Goal: Task Accomplishment & Management: Use online tool/utility

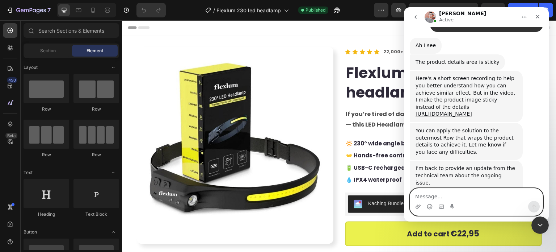
scroll to position [4074, 0]
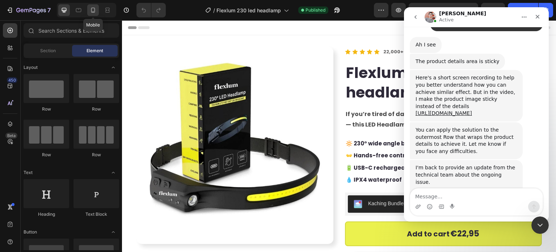
click at [96, 14] on div at bounding box center [93, 10] width 12 height 12
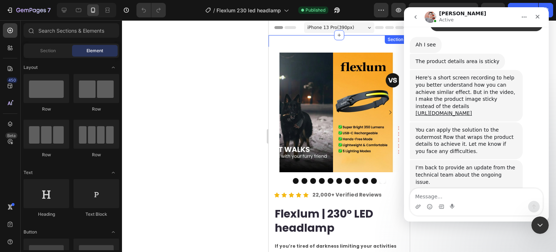
click at [303, 38] on div "Image Image Image Row Image Image Row Image Image Row Image Image Row Image Ima…" at bounding box center [338, 202] width 141 height 334
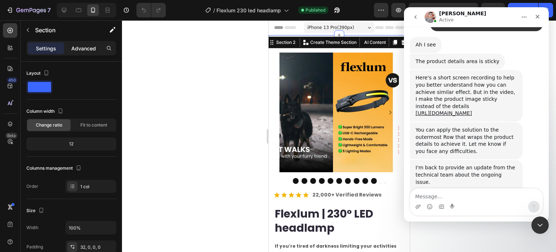
click at [78, 51] on p "Advanced" at bounding box center [83, 49] width 25 height 8
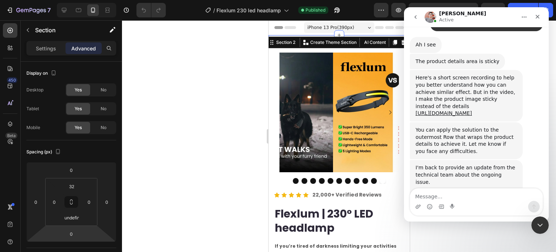
scroll to position [253, 0]
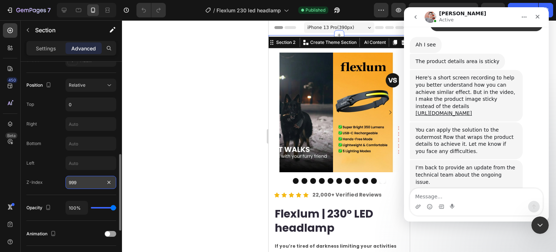
click at [88, 185] on input "999" at bounding box center [90, 182] width 51 height 13
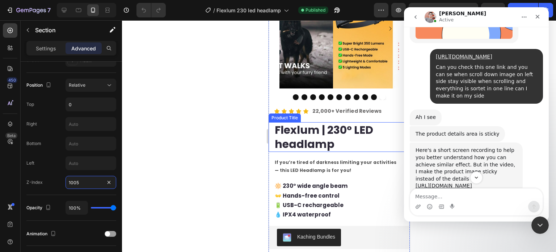
scroll to position [72, 0]
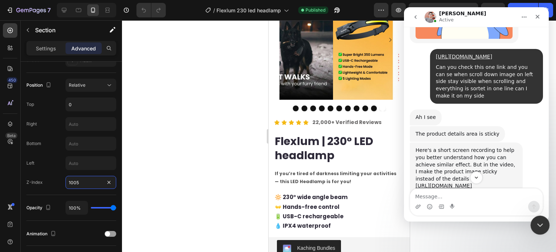
type input "1005"
click at [534, 222] on div "Close Intercom Messenger" at bounding box center [538, 223] width 17 height 17
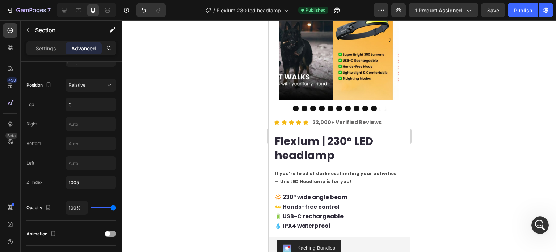
scroll to position [0, 0]
click at [524, 9] on div "Publish" at bounding box center [523, 11] width 18 height 8
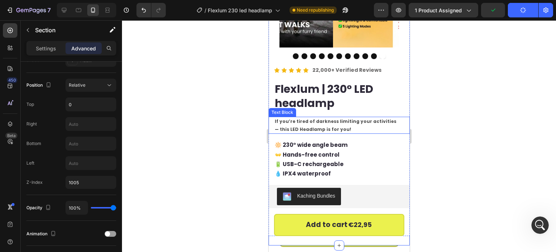
scroll to position [181, 0]
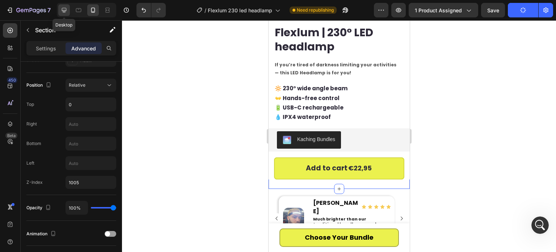
click at [67, 12] on icon at bounding box center [63, 10] width 7 height 7
type input "0"
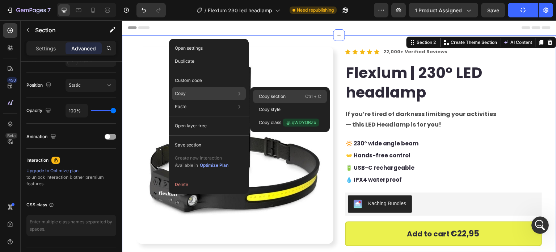
click at [281, 97] on p "Copy section" at bounding box center [272, 96] width 27 height 7
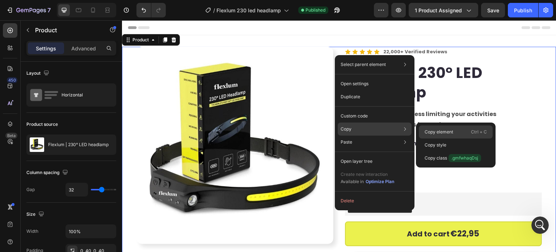
click at [432, 131] on p "Copy element" at bounding box center [438, 131] width 29 height 7
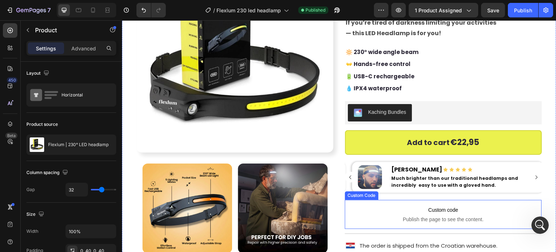
scroll to position [36, 0]
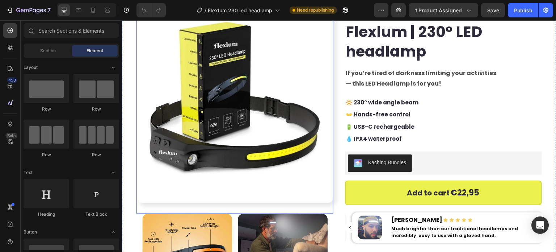
scroll to position [72, 0]
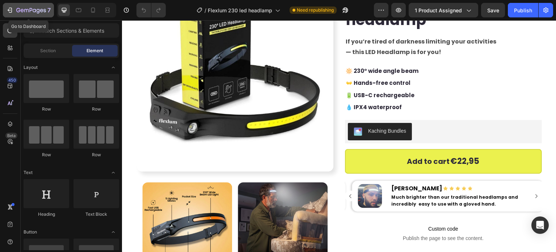
click at [13, 8] on div "7" at bounding box center [28, 10] width 45 height 9
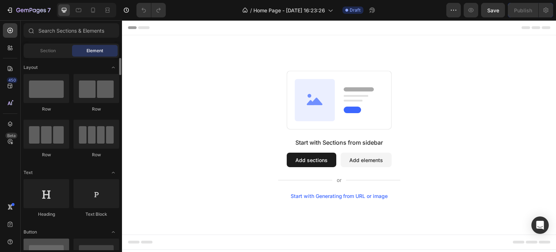
scroll to position [181, 0]
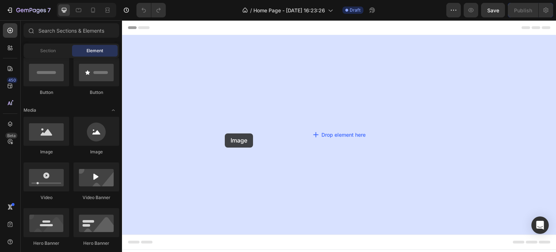
drag, startPoint x: 170, startPoint y: 155, endPoint x: 183, endPoint y: 133, distance: 25.1
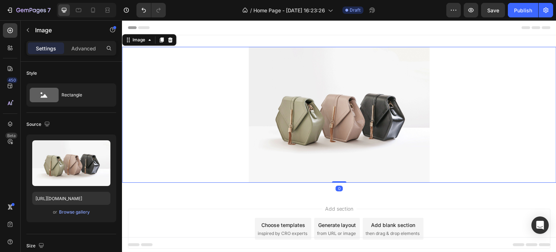
drag, startPoint x: 8, startPoint y: 33, endPoint x: 63, endPoint y: 24, distance: 56.1
click at [9, 31] on icon at bounding box center [10, 30] width 7 height 7
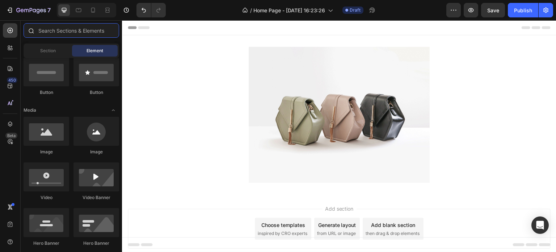
click at [63, 32] on input "text" at bounding box center [72, 30] width 96 height 14
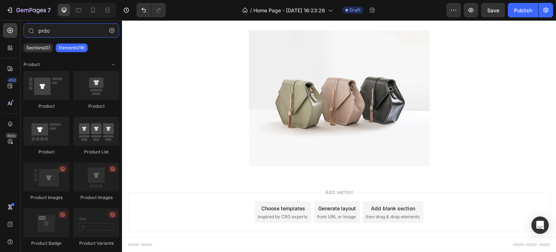
scroll to position [31, 0]
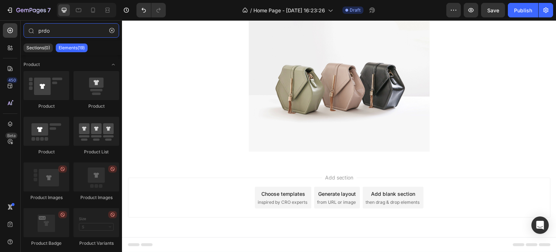
type input "prdo"
drag, startPoint x: 257, startPoint y: 177, endPoint x: 234, endPoint y: 164, distance: 25.6
click at [232, 165] on div "Add section Choose templates inspired by CRO experts Generate layout from URL o…" at bounding box center [339, 207] width 434 height 89
click at [238, 161] on div "Image Section 1" at bounding box center [339, 83] width 434 height 159
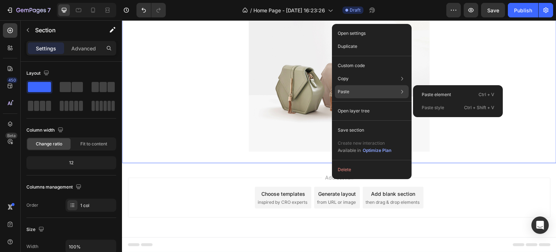
click at [349, 91] on p "Paste" at bounding box center [344, 91] width 12 height 7
click at [426, 94] on p "Paste element" at bounding box center [436, 94] width 29 height 7
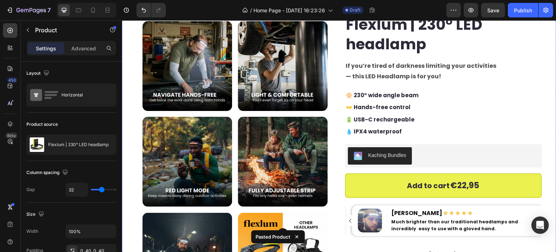
scroll to position [245, 0]
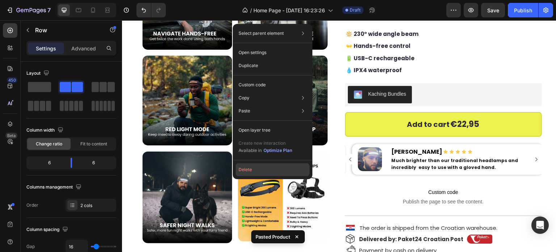
click at [248, 169] on button "Delete" at bounding box center [273, 169] width 74 height 13
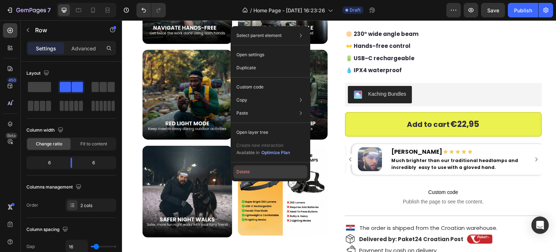
click at [245, 171] on button "Delete" at bounding box center [270, 171] width 74 height 13
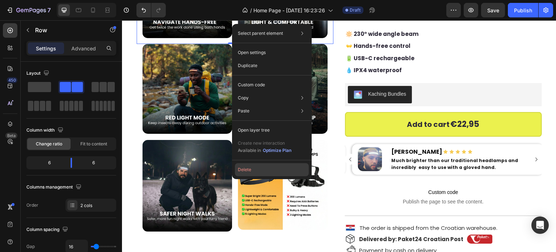
click at [246, 169] on button "Delete" at bounding box center [272, 169] width 74 height 13
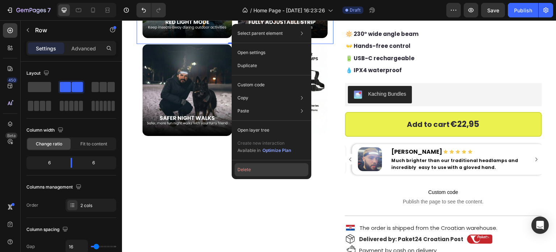
click at [243, 172] on button "Delete" at bounding box center [271, 169] width 74 height 13
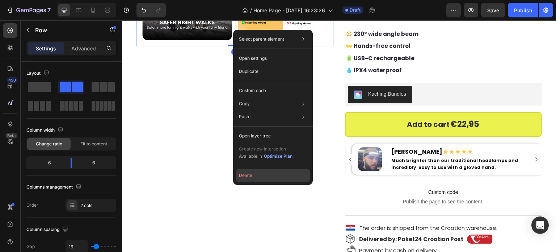
click at [248, 178] on button "Delete" at bounding box center [273, 175] width 74 height 13
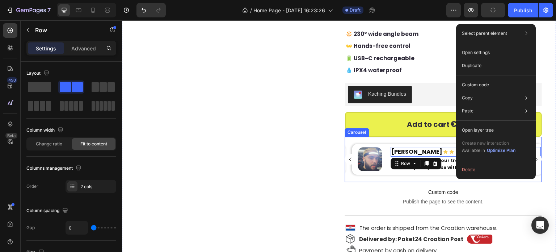
click at [346, 176] on div "Image Icon Icon Icon Icon Icon Icon List J.B. Heading Row 0 Much brighter than …" at bounding box center [442, 166] width 194 height 45
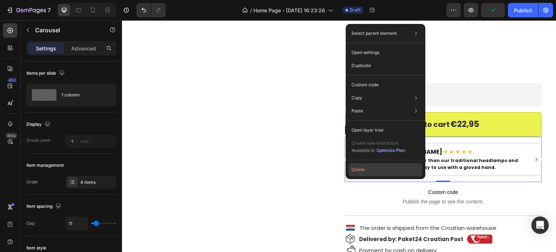
click at [356, 168] on button "Delete" at bounding box center [385, 169] width 74 height 13
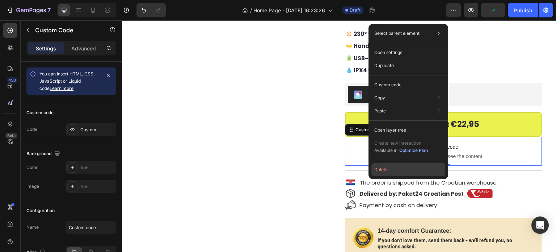
drag, startPoint x: 245, startPoint y: 148, endPoint x: 382, endPoint y: 169, distance: 138.7
click at [382, 169] on button "Delete" at bounding box center [408, 169] width 74 height 13
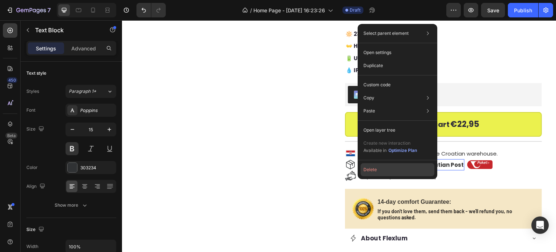
click at [372, 172] on button "Delete" at bounding box center [397, 169] width 74 height 13
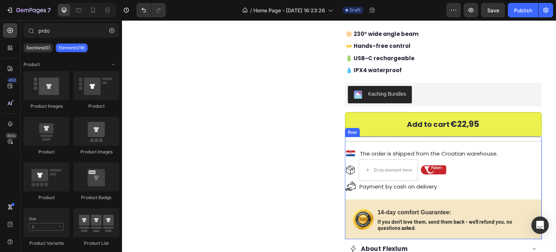
click at [352, 198] on div "Title Line Image The order is shipped from the Croatian warehouse. Text Block R…" at bounding box center [443, 187] width 197 height 102
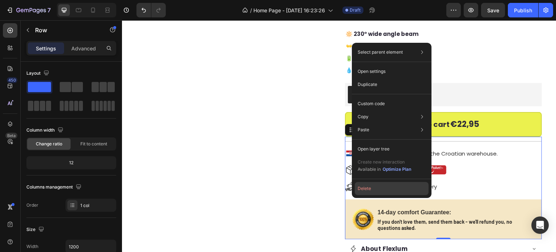
click at [364, 191] on button "Delete" at bounding box center [392, 188] width 74 height 13
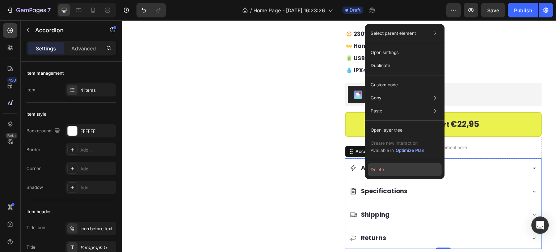
click at [376, 170] on button "Delete" at bounding box center [405, 169] width 74 height 13
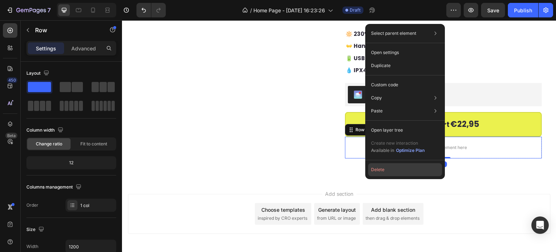
click at [386, 170] on button "Delete" at bounding box center [405, 169] width 74 height 13
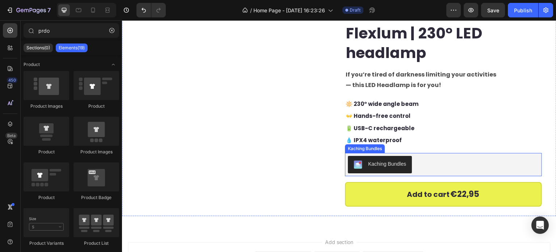
scroll to position [173, 0]
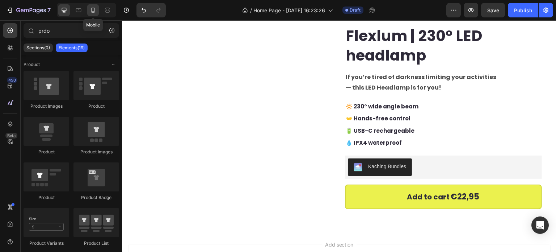
click at [91, 8] on icon at bounding box center [93, 10] width 4 height 5
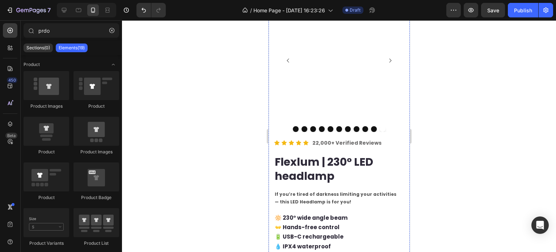
scroll to position [139, 0]
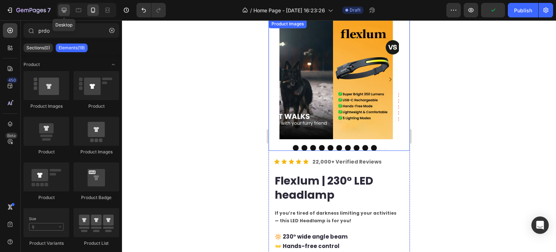
click at [65, 11] on icon at bounding box center [64, 10] width 5 height 5
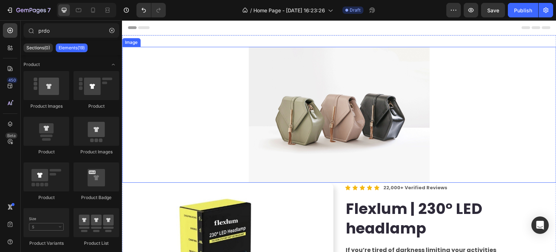
click at [283, 80] on img at bounding box center [339, 115] width 181 height 136
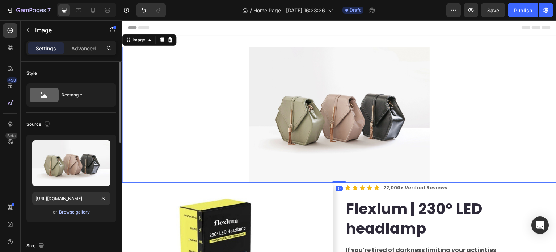
click at [63, 208] on div "Browse gallery" at bounding box center [74, 211] width 31 height 7
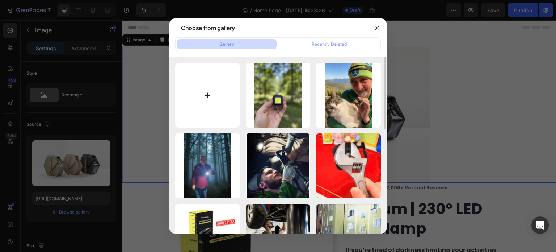
click at [192, 104] on input "file" at bounding box center [207, 95] width 65 height 65
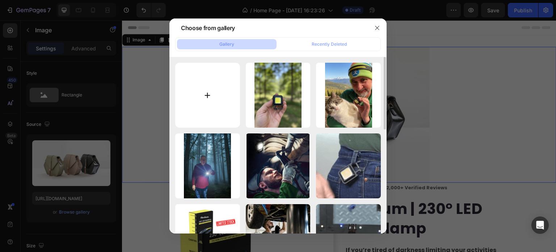
type input "C:\fakepath\flexum_banner_cover-07.jpg"
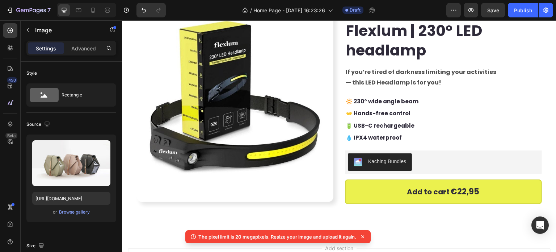
scroll to position [181, 0]
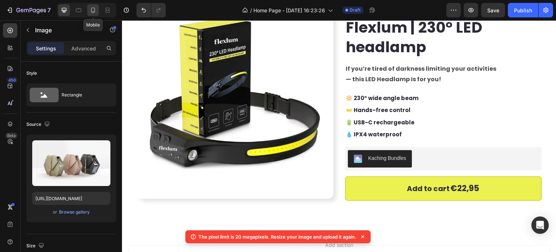
click at [94, 9] on icon at bounding box center [92, 10] width 7 height 7
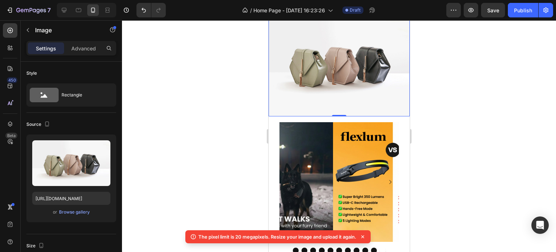
scroll to position [89, 0]
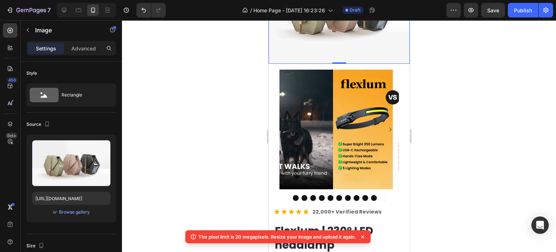
click at [71, 11] on div at bounding box center [86, 10] width 59 height 14
click at [65, 11] on icon at bounding box center [64, 10] width 5 height 5
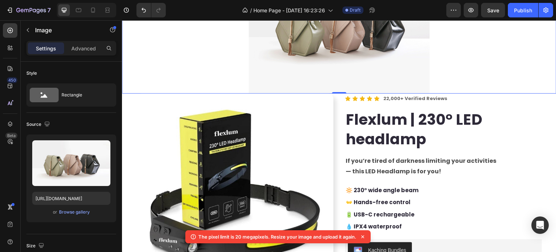
scroll to position [1, 0]
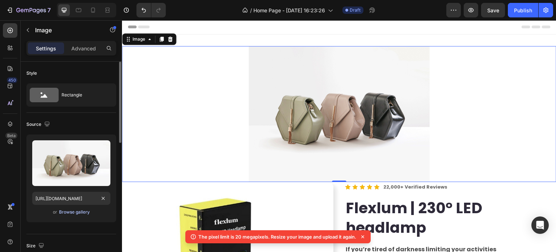
click at [61, 211] on div "Browse gallery" at bounding box center [74, 211] width 31 height 7
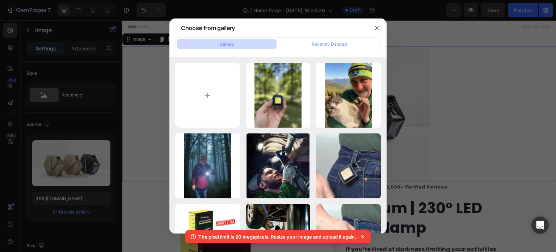
type input "C:\fakepath\flexum_banner_cover-07.jpg"
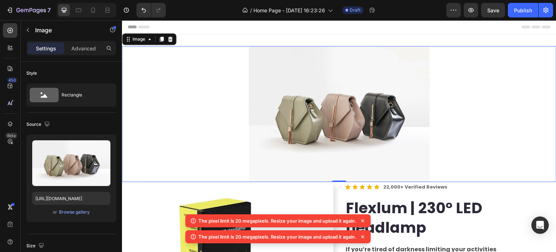
scroll to position [0, 0]
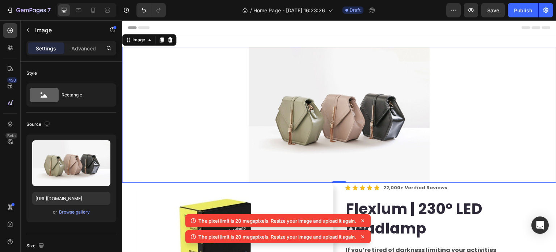
drag, startPoint x: 303, startPoint y: 101, endPoint x: 162, endPoint y: 134, distance: 145.0
click at [302, 101] on img at bounding box center [339, 115] width 181 height 136
click at [73, 211] on div "Browse gallery" at bounding box center [74, 211] width 31 height 7
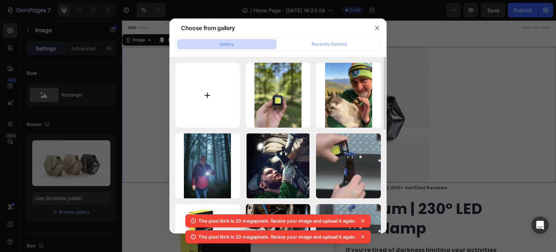
click at [196, 93] on input "file" at bounding box center [207, 95] width 65 height 65
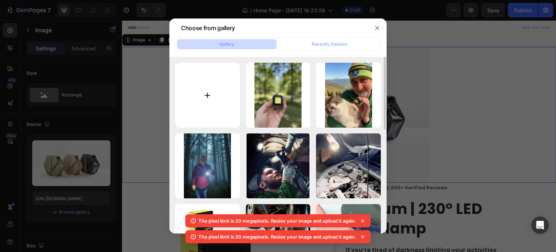
type input "C:\fakepath\flexum_banner_cover-07 (1) (1).jpg"
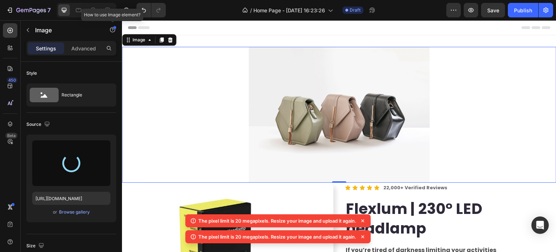
type input "https://cdn.shopify.com/s/files/1/0924/4203/4519/files/gempages_585591617558151…"
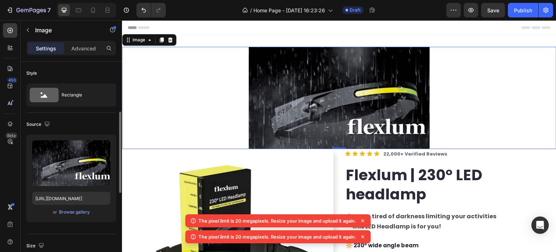
scroll to position [109, 0]
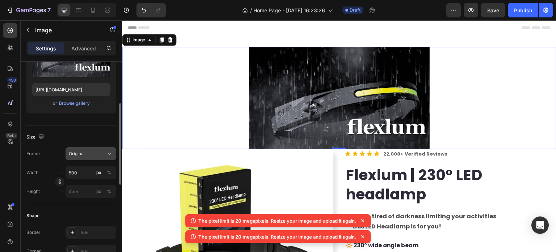
click at [80, 147] on button "Original" at bounding box center [90, 153] width 51 height 13
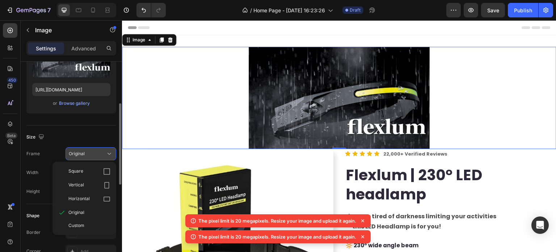
click at [80, 147] on button "Original" at bounding box center [90, 153] width 51 height 13
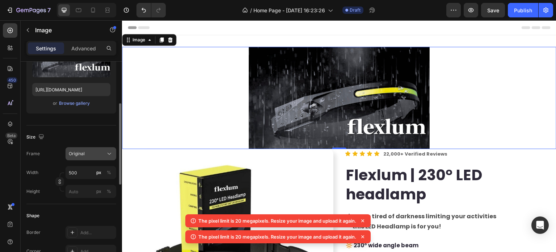
click at [80, 147] on button "Original" at bounding box center [90, 153] width 51 height 13
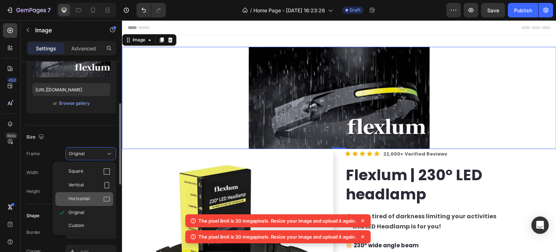
click at [88, 194] on div "Horizontal" at bounding box center [84, 199] width 58 height 14
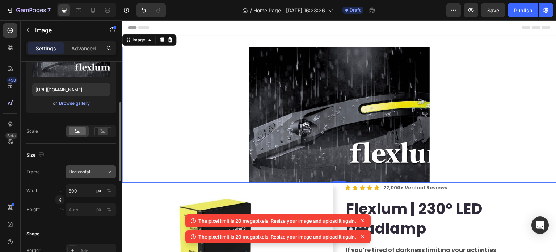
click at [85, 175] on button "Horizontal" at bounding box center [90, 171] width 51 height 13
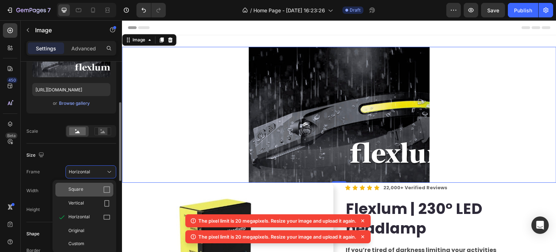
click at [85, 189] on div "Square" at bounding box center [89, 189] width 42 height 7
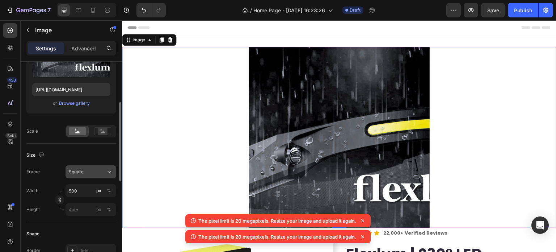
click at [78, 175] on div "Square" at bounding box center [91, 171] width 44 height 7
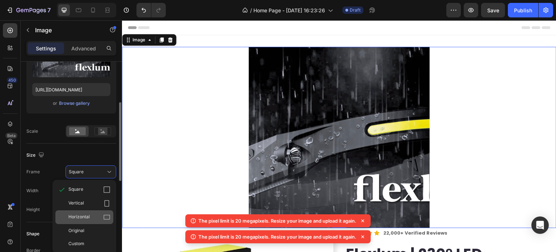
click at [78, 215] on span "Horizontal" at bounding box center [78, 216] width 21 height 7
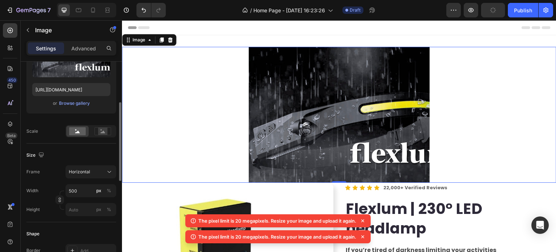
scroll to position [217, 0]
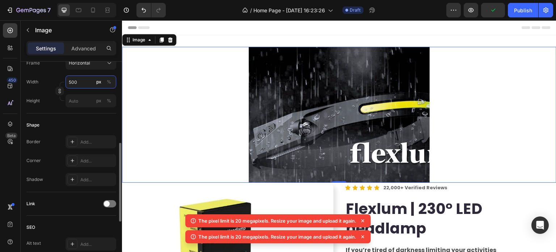
click at [80, 80] on input "500" at bounding box center [90, 81] width 51 height 13
type input "1"
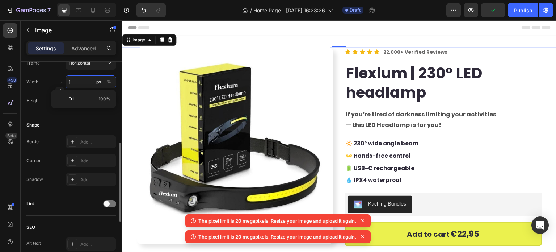
type input "14"
type input "11"
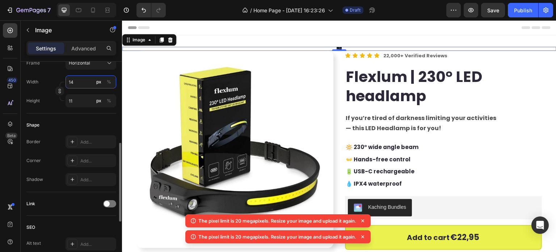
type input "140"
type input "105"
type input "1400"
type input "1050"
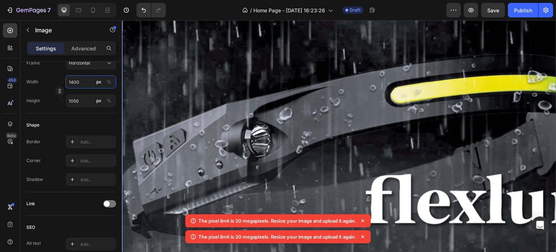
scroll to position [0, 0]
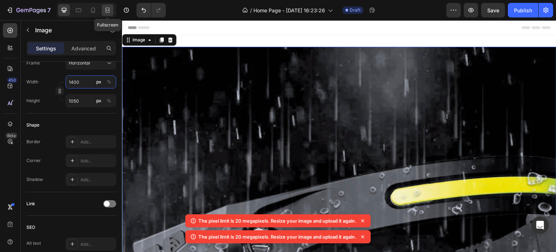
type input "1400"
click at [113, 7] on div at bounding box center [108, 10] width 12 height 12
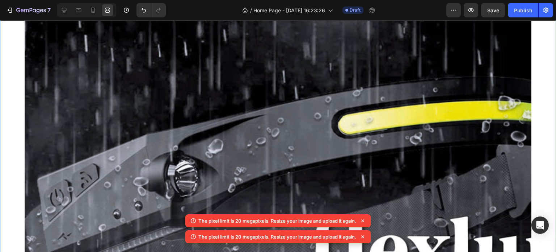
scroll to position [72, 0]
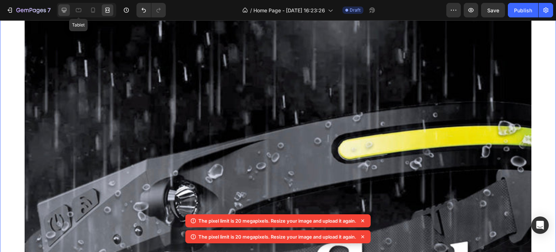
click at [69, 9] on div at bounding box center [64, 10] width 12 height 12
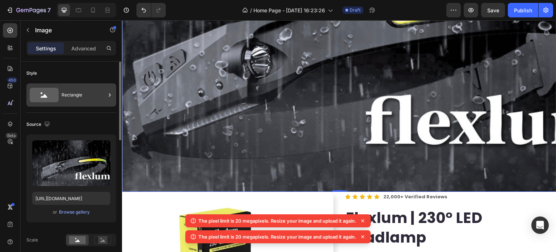
click at [72, 91] on div "Rectangle" at bounding box center [84, 94] width 44 height 17
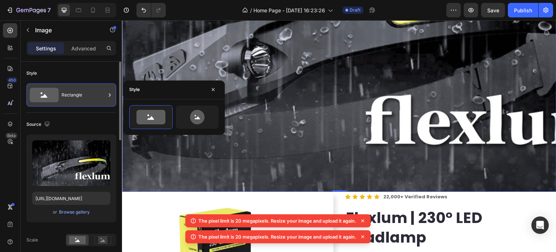
click at [77, 94] on div "Rectangle" at bounding box center [84, 94] width 44 height 17
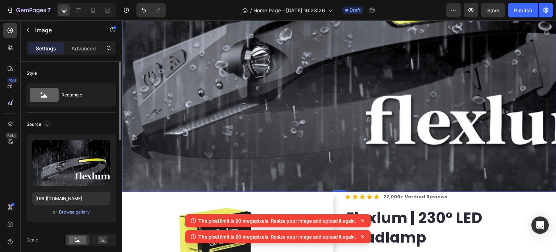
scroll to position [72, 0]
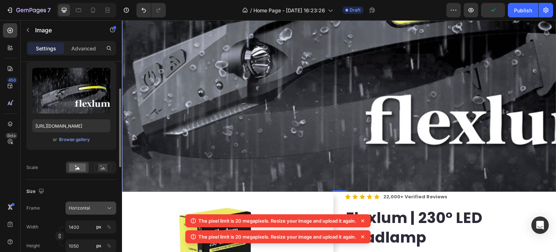
click at [101, 209] on div "Horizontal" at bounding box center [86, 207] width 35 height 7
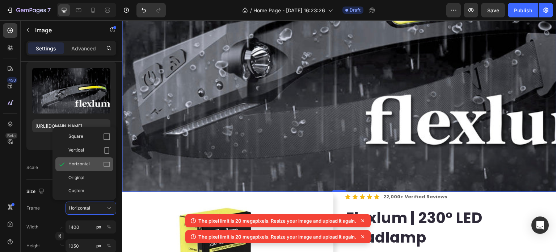
click at [92, 163] on div "Horizontal" at bounding box center [89, 163] width 42 height 7
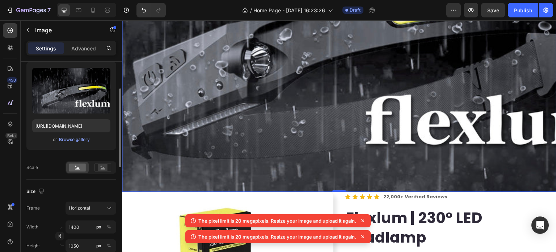
click at [101, 199] on div "Size Frame Horizontal Width 1400 px % Height 1050 px %" at bounding box center [71, 218] width 90 height 79
drag, startPoint x: 96, startPoint y: 210, endPoint x: 89, endPoint y: 202, distance: 10.5
click at [95, 210] on div "Horizontal" at bounding box center [86, 207] width 35 height 7
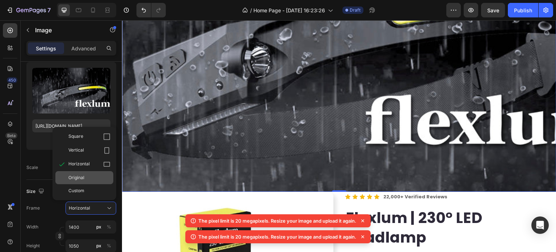
click at [87, 180] on div "Original" at bounding box center [89, 177] width 42 height 7
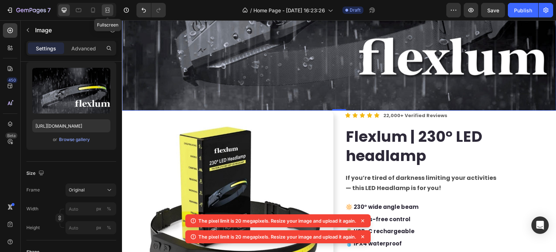
click at [105, 12] on icon at bounding box center [107, 10] width 7 height 7
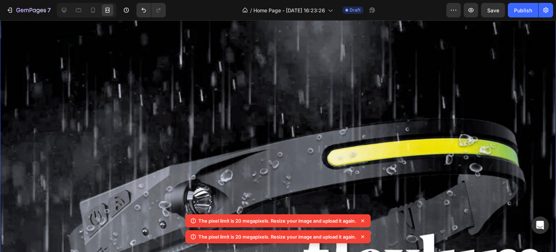
scroll to position [109, 0]
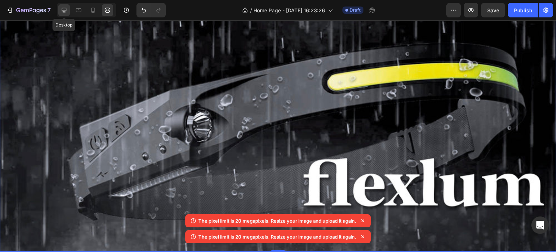
click at [62, 12] on icon at bounding box center [63, 10] width 7 height 7
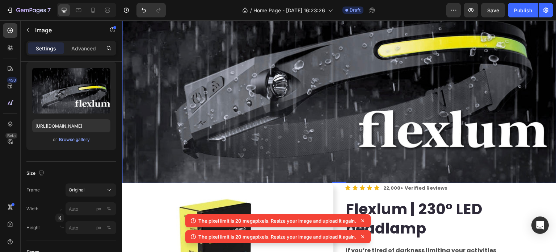
drag, startPoint x: 191, startPoint y: 85, endPoint x: 195, endPoint y: 84, distance: 4.1
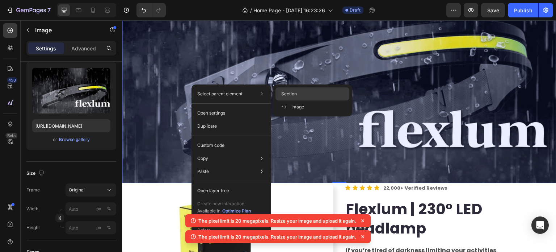
click at [300, 93] on div "Section" at bounding box center [312, 93] width 74 height 13
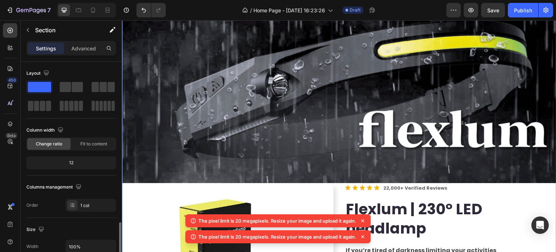
scroll to position [109, 0]
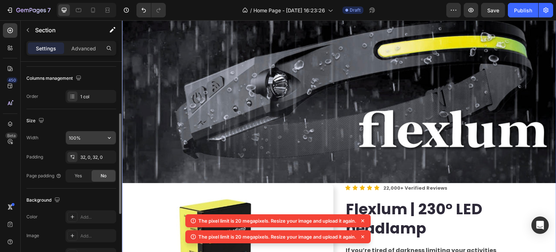
click at [96, 138] on input "100%" at bounding box center [91, 137] width 50 height 13
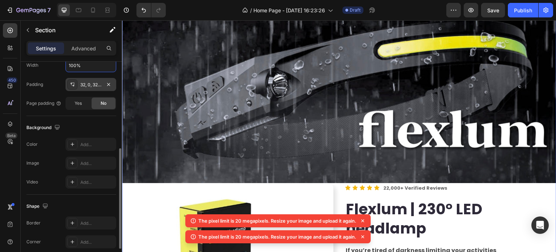
click at [85, 86] on div "32, 0, 32, 0" at bounding box center [90, 84] width 21 height 7
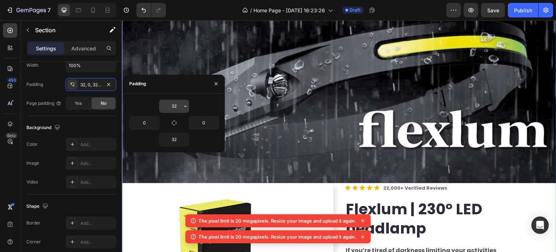
click at [172, 108] on input "32" at bounding box center [174, 106] width 30 height 13
click at [170, 134] on input "32" at bounding box center [174, 139] width 30 height 13
type input "50"
type input "32"
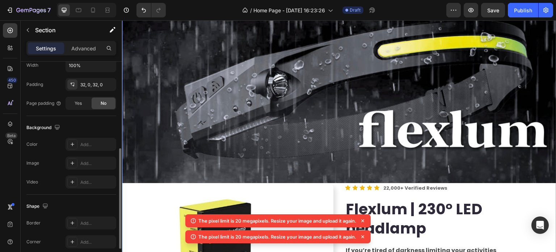
click at [103, 122] on div "Background" at bounding box center [71, 128] width 90 height 12
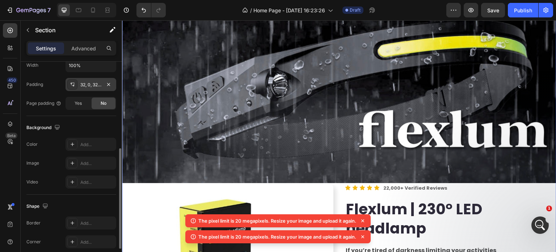
scroll to position [0, 0]
click at [93, 81] on div "32, 0, 32, 0" at bounding box center [90, 84] width 21 height 7
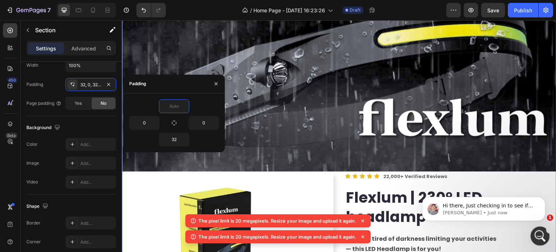
type input "0"
click at [540, 232] on icon "Open Intercom Messenger" at bounding box center [539, 235] width 12 height 12
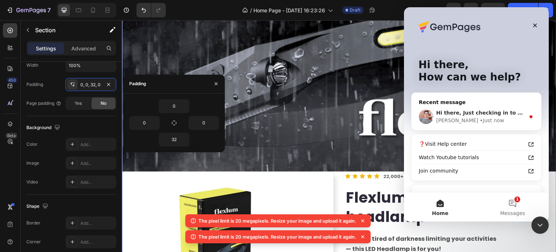
click at [483, 104] on div "Hi there, Just checking in to see if the information I shared earlier reached y…" at bounding box center [476, 116] width 130 height 27
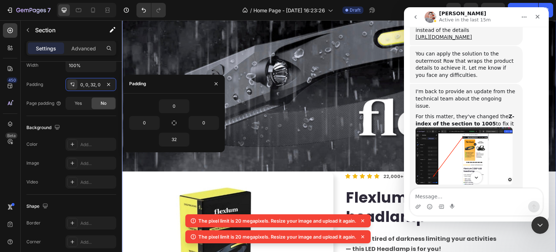
scroll to position [4155, 0]
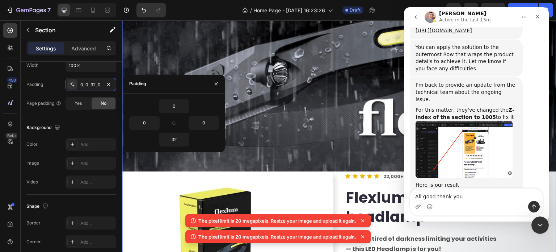
type textarea "All good thank youu"
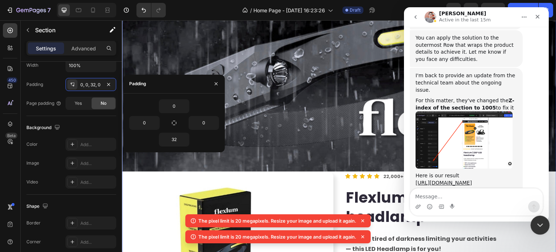
drag, startPoint x: 534, startPoint y: 231, endPoint x: 1064, endPoint y: 448, distance: 572.8
click at [533, 232] on html at bounding box center [538, 223] width 17 height 17
click at [540, 226] on icon "Close Intercom Messenger" at bounding box center [538, 223] width 9 height 9
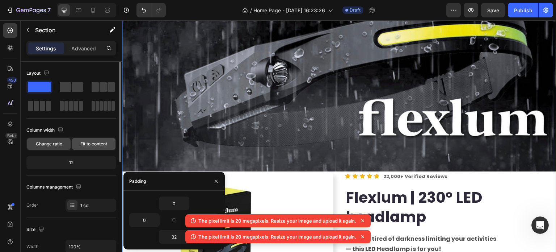
click at [92, 142] on span "Fit to content" at bounding box center [93, 143] width 27 height 7
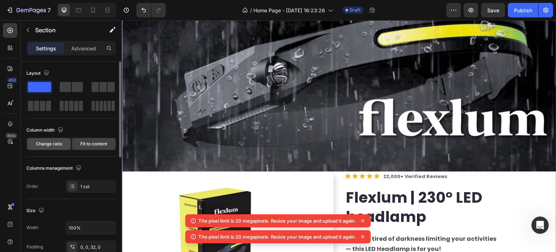
click at [58, 149] on div "Change ratio Fit to content" at bounding box center [71, 143] width 90 height 13
click at [58, 147] on div "Change ratio" at bounding box center [48, 144] width 43 height 12
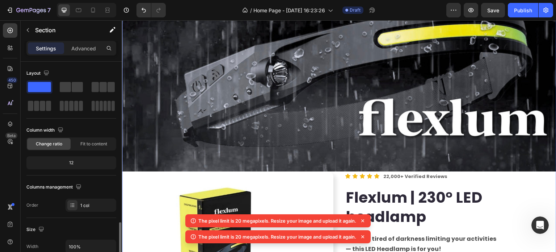
scroll to position [109, 0]
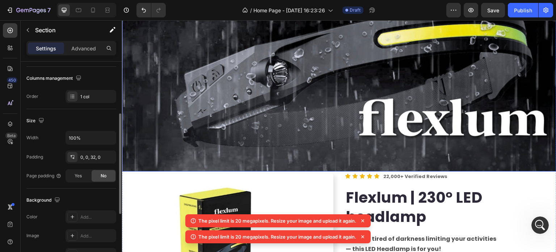
click at [288, 78] on img at bounding box center [339, 49] width 434 height 245
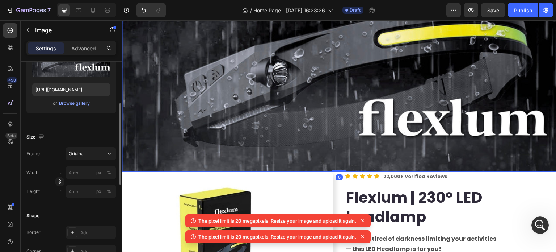
scroll to position [0, 0]
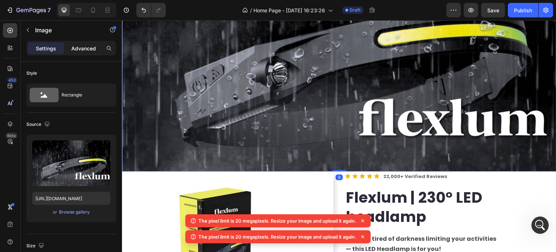
click at [84, 46] on p "Advanced" at bounding box center [83, 49] width 25 height 8
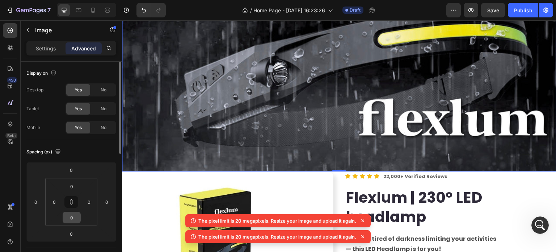
click at [72, 213] on input "0" at bounding box center [71, 217] width 14 height 11
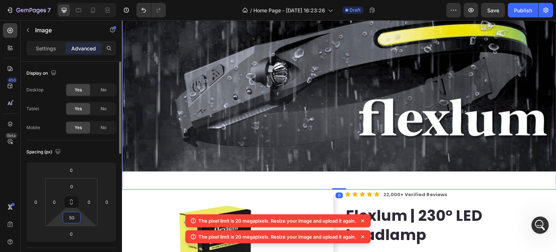
type input "5"
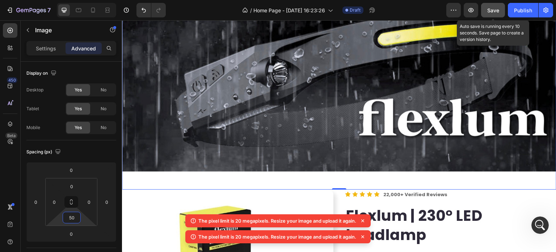
type input "50"
click at [494, 10] on span "Save" at bounding box center [493, 10] width 12 height 6
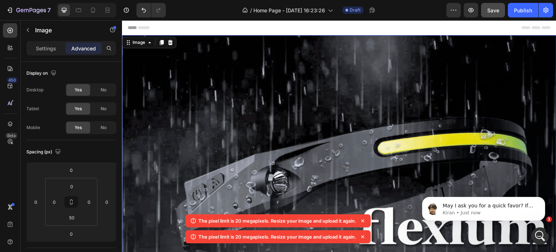
scroll to position [4323, 0]
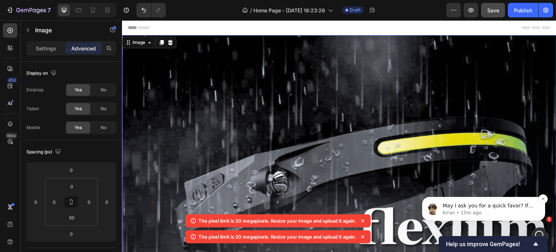
click at [477, 206] on span "May I ask you for a quick favor? If you have a moment, we’d greatly appreciate …" at bounding box center [489, 241] width 92 height 78
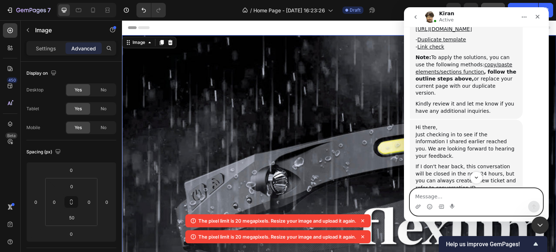
scroll to position [4320, 0]
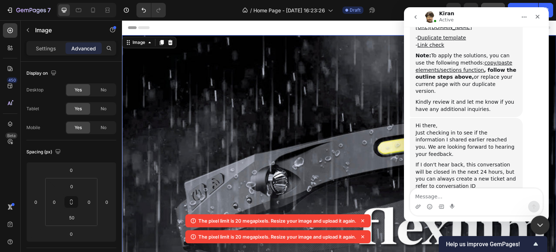
drag, startPoint x: 539, startPoint y: 223, endPoint x: 536, endPoint y: 220, distance: 4.1
click at [539, 223] on icon "Close Intercom Messenger" at bounding box center [538, 223] width 9 height 9
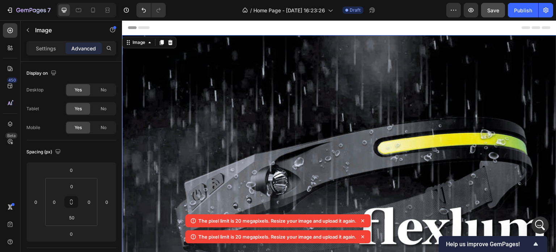
click at [219, 120] on img at bounding box center [339, 157] width 434 height 245
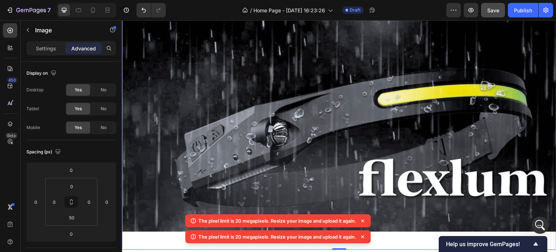
scroll to position [145, 0]
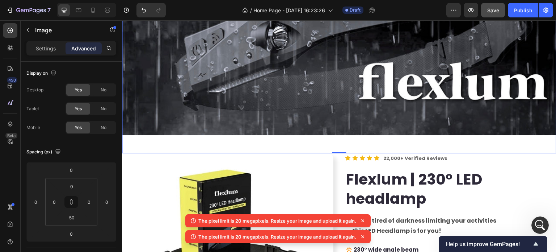
drag, startPoint x: 262, startPoint y: 56, endPoint x: 259, endPoint y: 50, distance: 6.7
click at [262, 55] on img at bounding box center [339, 12] width 434 height 245
click at [107, 11] on icon at bounding box center [107, 10] width 7 height 7
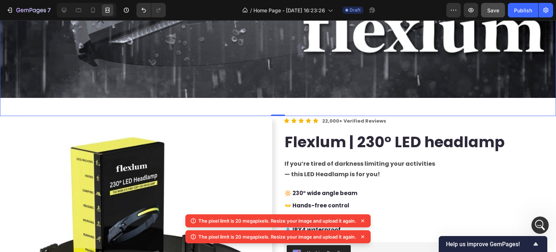
scroll to position [212, 0]
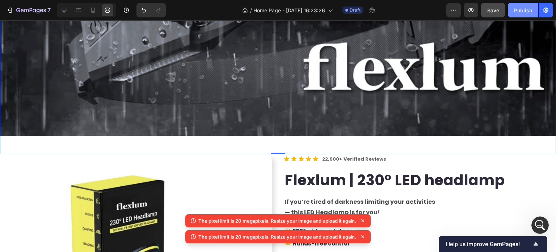
click at [528, 15] on button "Publish" at bounding box center [523, 10] width 30 height 14
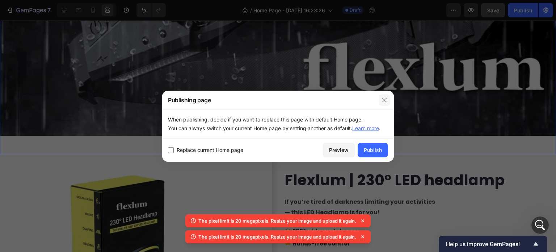
click at [384, 101] on icon "button" at bounding box center [384, 100] width 6 height 6
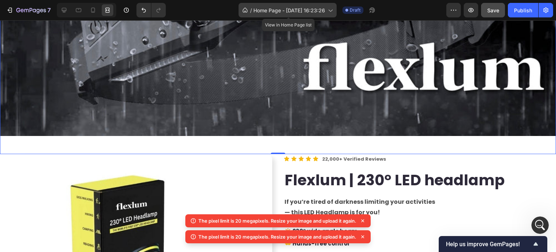
click at [309, 13] on span "Home Page - Sep 26, 16:23:26" at bounding box center [289, 11] width 72 height 8
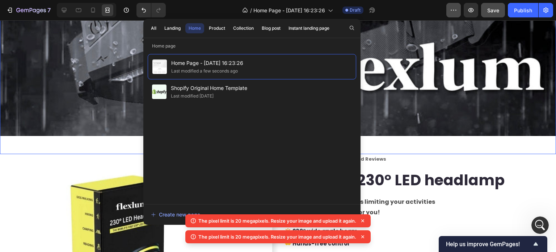
click at [448, 13] on button "button" at bounding box center [453, 10] width 14 height 14
click at [449, 12] on button "button" at bounding box center [453, 10] width 14 height 14
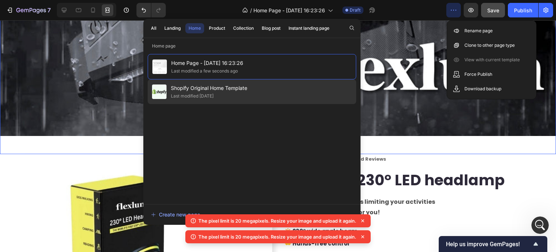
drag, startPoint x: 470, startPoint y: 32, endPoint x: 264, endPoint y: 88, distance: 213.8
click at [469, 31] on p "Rename page" at bounding box center [478, 30] width 28 height 7
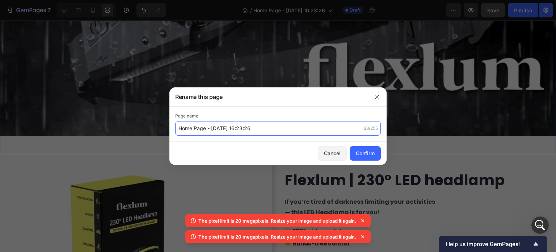
click at [241, 130] on input "Home Page - Sep 26, 16:23:26" at bounding box center [278, 128] width 206 height 14
type input "Flexlum"
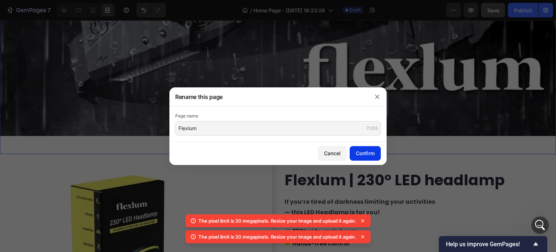
click at [369, 159] on button "Confirm" at bounding box center [365, 153] width 31 height 14
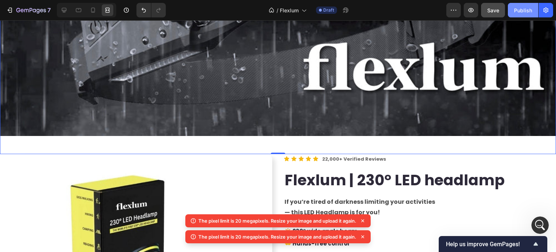
click at [524, 10] on div "Publish" at bounding box center [523, 11] width 18 height 8
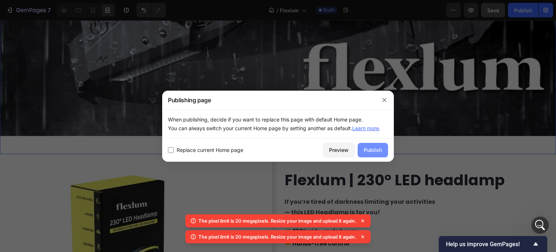
click at [374, 157] on button "Publish" at bounding box center [373, 150] width 30 height 14
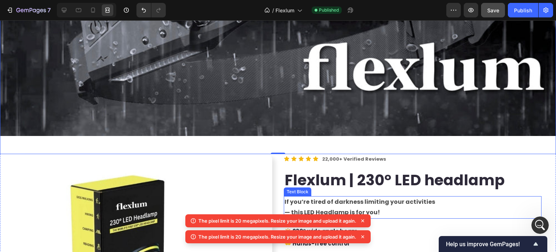
click at [324, 197] on strong "If you’re tired of darkness limiting your activities" at bounding box center [359, 201] width 151 height 8
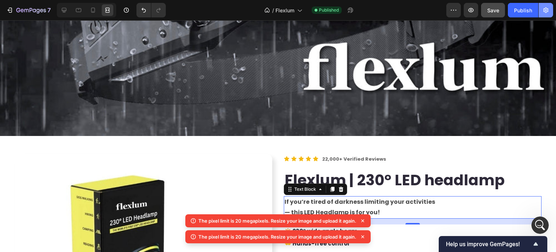
click at [545, 11] on icon "button" at bounding box center [545, 10] width 7 height 7
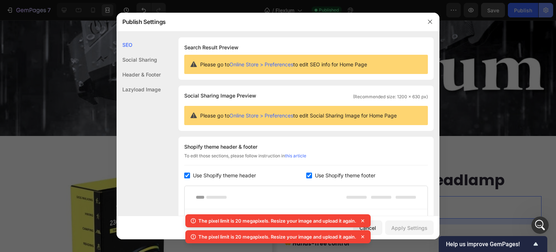
click at [546, 9] on div at bounding box center [278, 126] width 556 height 252
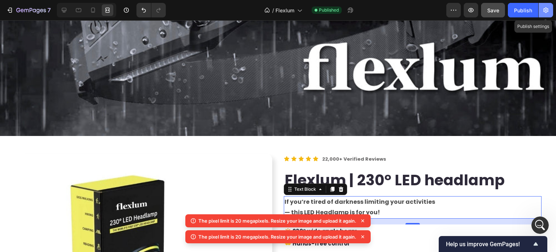
click at [546, 9] on icon "button" at bounding box center [546, 10] width 2 height 2
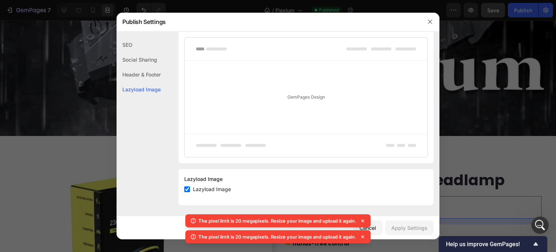
click at [136, 46] on div "SEO" at bounding box center [139, 44] width 44 height 15
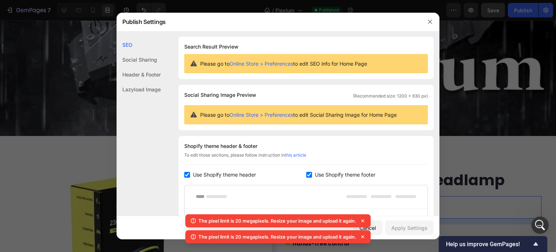
scroll to position [0, 0]
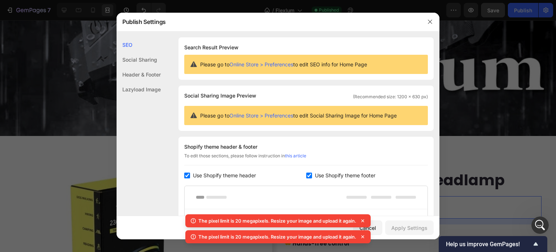
drag, startPoint x: 433, startPoint y: 19, endPoint x: 436, endPoint y: 17, distance: 3.7
click at [432, 19] on button "button" at bounding box center [430, 22] width 12 height 12
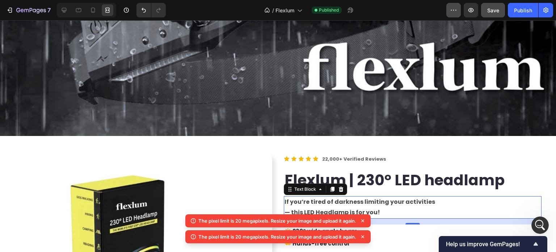
click at [451, 13] on icon "button" at bounding box center [453, 10] width 7 height 7
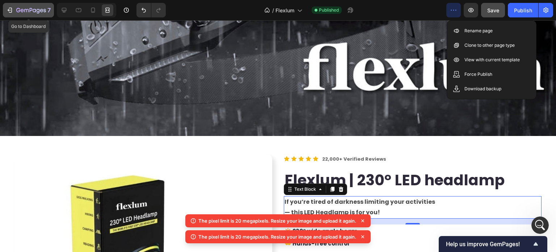
click at [13, 11] on div "7" at bounding box center [28, 10] width 45 height 9
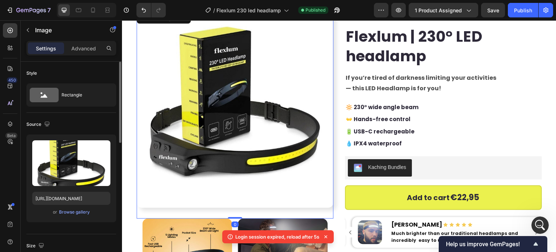
scroll to position [4323, 0]
click at [74, 101] on div "Rectangle" at bounding box center [84, 94] width 44 height 17
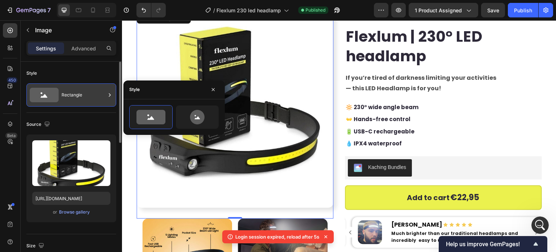
click at [74, 100] on div "Rectangle" at bounding box center [84, 94] width 44 height 17
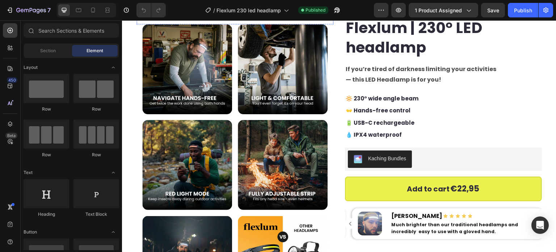
scroll to position [36, 0]
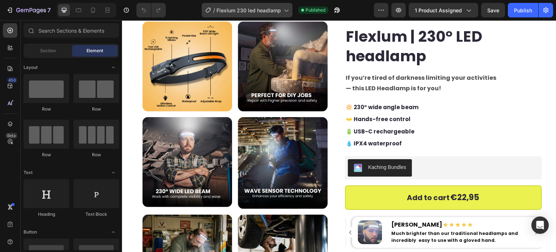
click at [236, 13] on span "Flexlum 230 led headlamp" at bounding box center [248, 11] width 64 height 8
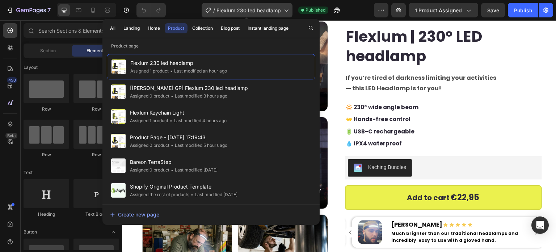
click at [235, 14] on span "Flexlum 230 led headlamp" at bounding box center [248, 11] width 64 height 8
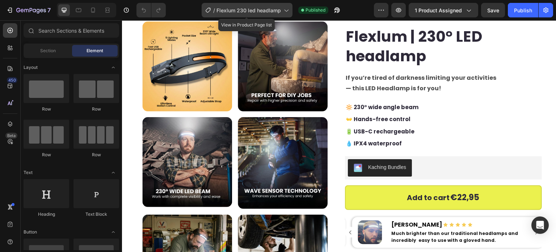
click at [236, 16] on div "/ Flexlum 230 led headlamp" at bounding box center [247, 10] width 91 height 14
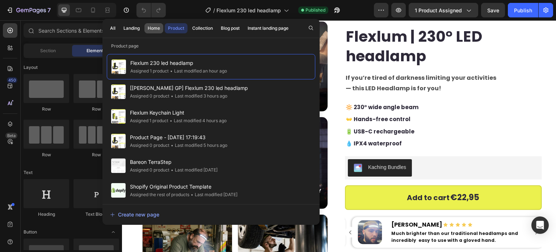
click at [149, 30] on div "Home" at bounding box center [154, 28] width 12 height 7
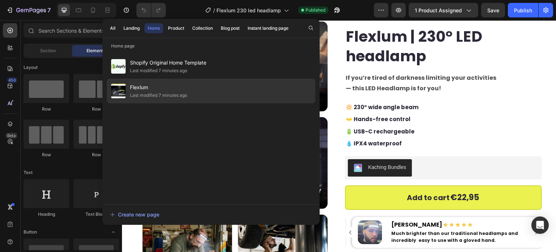
click at [176, 98] on div "Last modified 7 minutes ago" at bounding box center [158, 95] width 57 height 7
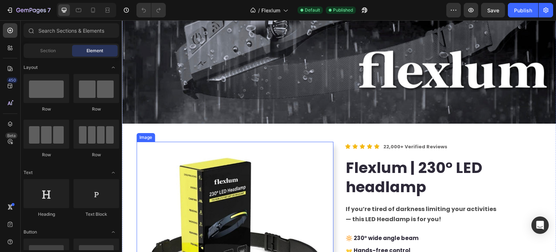
scroll to position [253, 0]
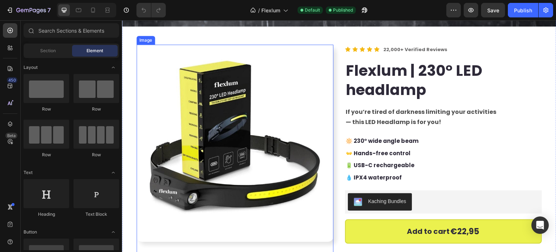
click at [264, 86] on img at bounding box center [234, 143] width 197 height 197
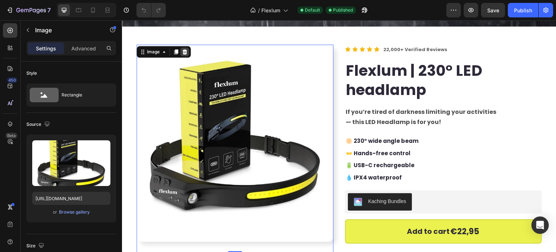
click at [185, 49] on icon at bounding box center [184, 51] width 5 height 5
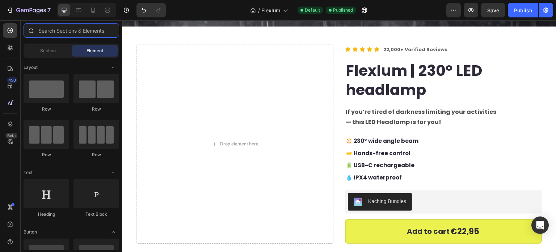
click at [41, 28] on input "text" at bounding box center [72, 30] width 96 height 14
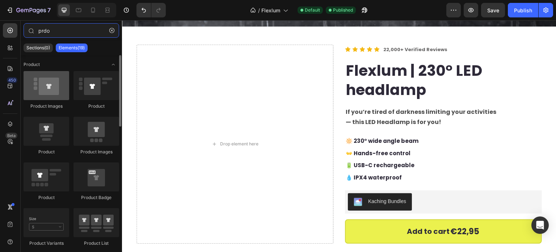
type input "prdo"
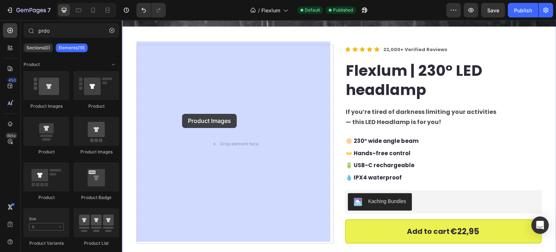
drag, startPoint x: 169, startPoint y: 106, endPoint x: 142, endPoint y: 109, distance: 27.7
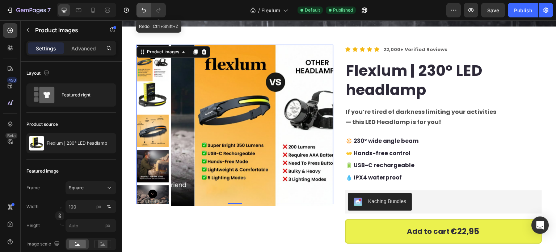
click at [146, 10] on icon "Undo/Redo" at bounding box center [143, 10] width 7 height 7
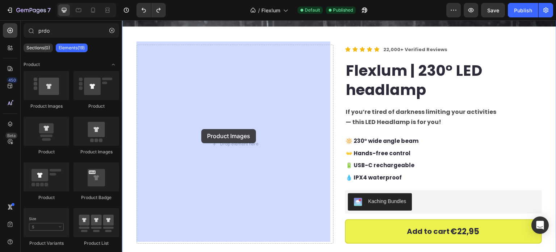
drag, startPoint x: 216, startPoint y: 149, endPoint x: 145, endPoint y: 129, distance: 73.8
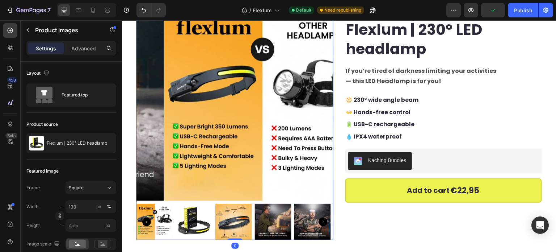
scroll to position [326, 0]
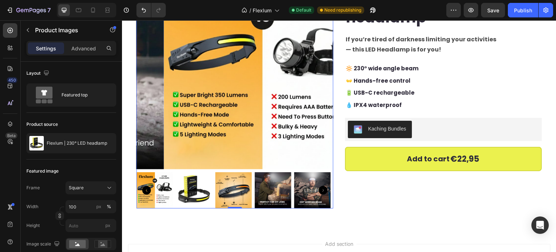
click at [171, 187] on img at bounding box center [154, 190] width 37 height 37
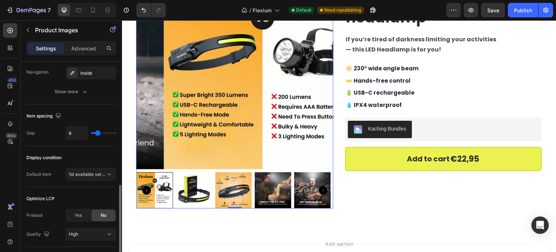
scroll to position [290, 0]
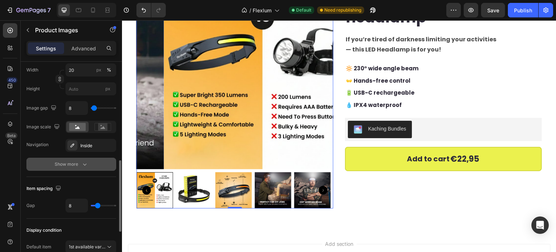
click at [70, 160] on div "Show more" at bounding box center [72, 163] width 34 height 7
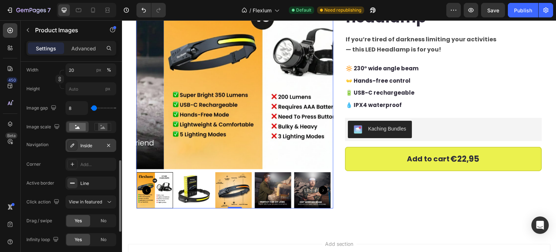
click at [81, 144] on div "Inside" at bounding box center [90, 145] width 21 height 7
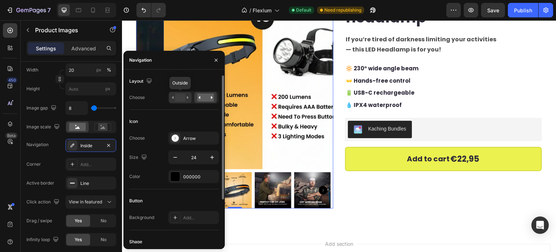
click at [175, 98] on rect at bounding box center [180, 97] width 10 height 8
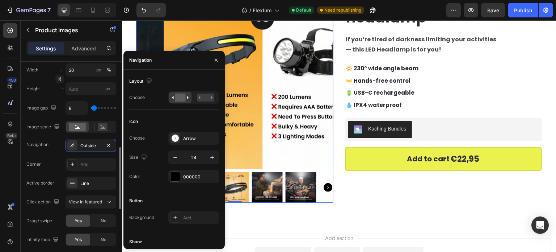
click at [42, 155] on div "Display Slide All Frame Square Width 20 px % Height px Image gap 8 Image scale …" at bounding box center [71, 145] width 90 height 239
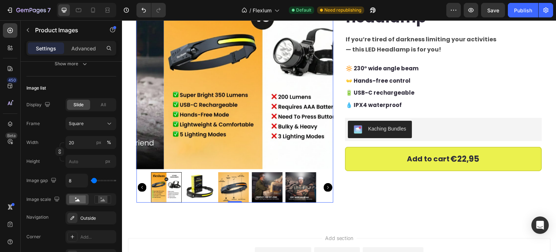
scroll to position [326, 0]
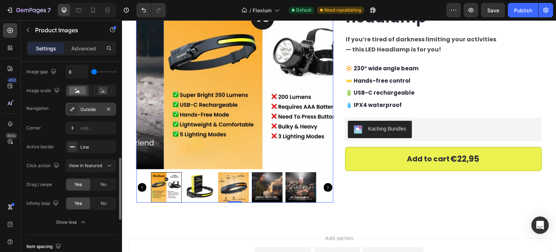
click at [91, 109] on div "Outside" at bounding box center [90, 109] width 21 height 7
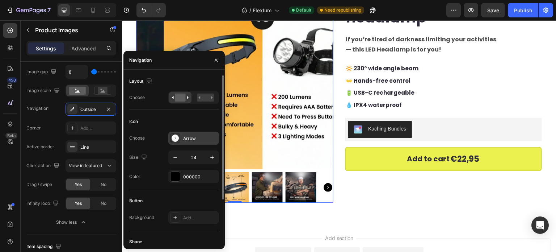
click at [183, 135] on div "Arrow" at bounding box center [200, 138] width 34 height 7
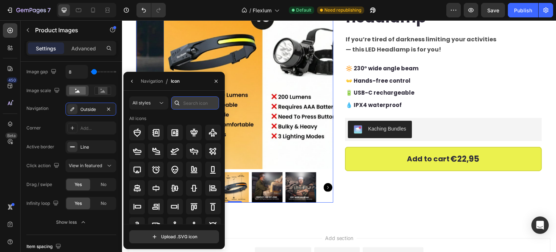
click at [193, 97] on input "text" at bounding box center [195, 102] width 48 height 13
type input "arrow"
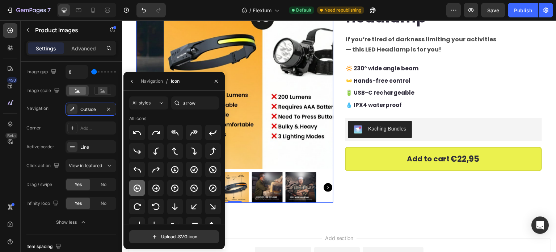
click at [140, 186] on icon at bounding box center [137, 187] width 9 height 9
click at [159, 189] on icon at bounding box center [155, 188] width 7 height 7
click at [53, 165] on icon "button" at bounding box center [56, 164] width 7 height 7
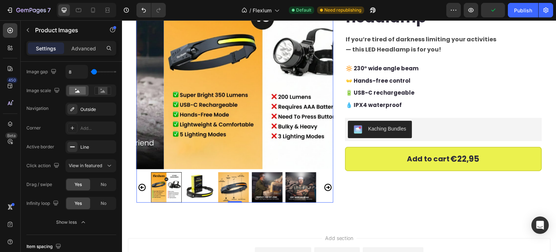
click at [145, 183] on icon "Carousel Back Arrow" at bounding box center [142, 187] width 9 height 9
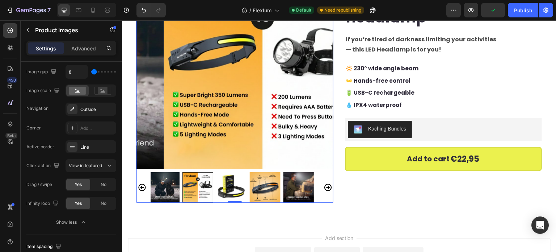
click at [143, 183] on icon "Carousel Back Arrow" at bounding box center [142, 187] width 9 height 9
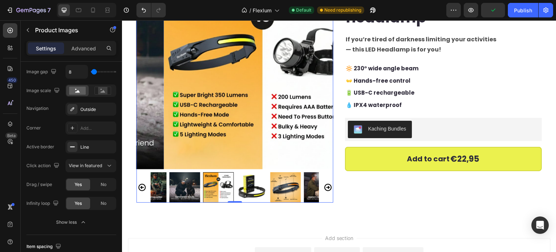
click at [143, 183] on icon "Carousel Back Arrow" at bounding box center [142, 187] width 9 height 9
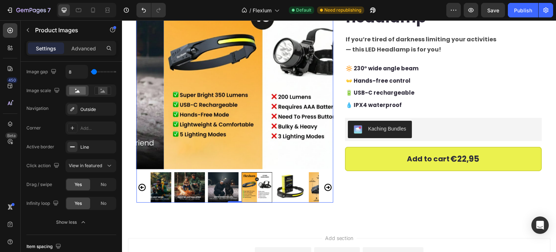
click at [143, 183] on icon "Carousel Back Arrow" at bounding box center [142, 187] width 9 height 9
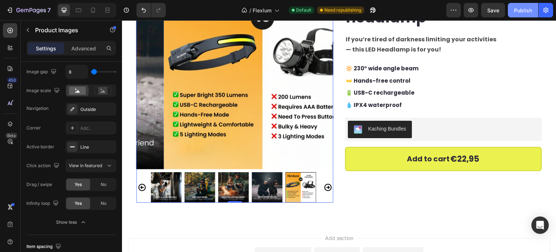
click at [516, 11] on div "Publish" at bounding box center [523, 11] width 18 height 8
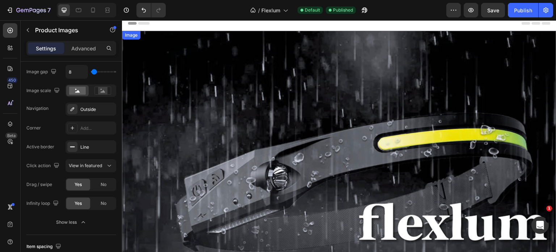
scroll to position [0, 0]
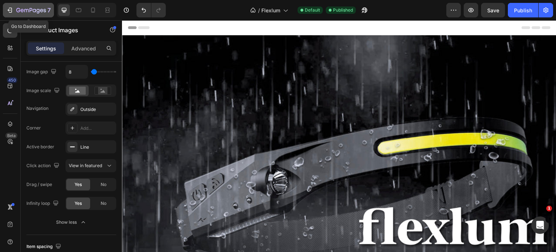
click at [7, 13] on icon "button" at bounding box center [9, 10] width 7 height 7
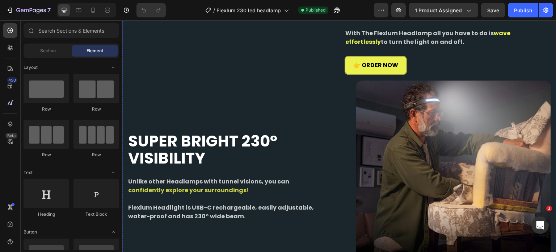
scroll to position [1158, 0]
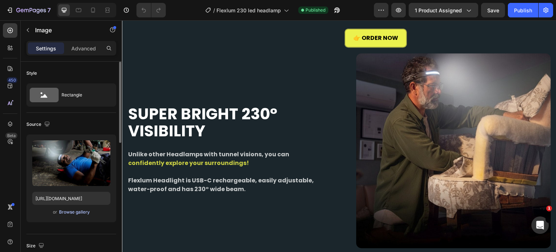
click at [67, 212] on div "Browse gallery" at bounding box center [74, 211] width 31 height 7
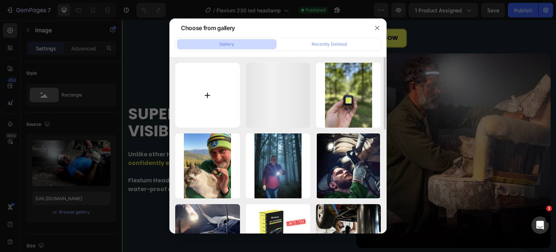
click at [194, 97] on input "file" at bounding box center [207, 95] width 65 height 65
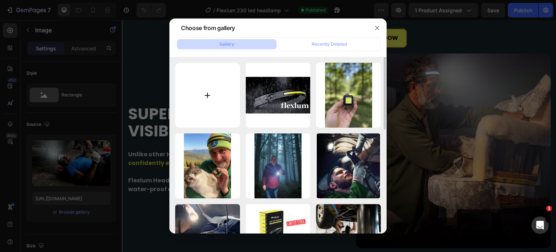
type input "C:\fakepath\bornano-banana-2025-09-26T12-27-18.jpg"
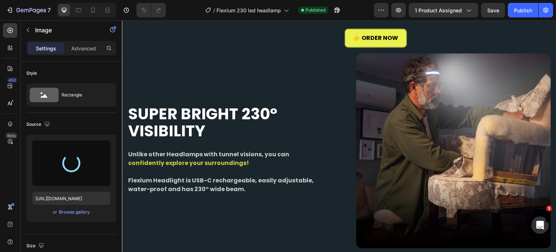
type input "[URL][DOMAIN_NAME]"
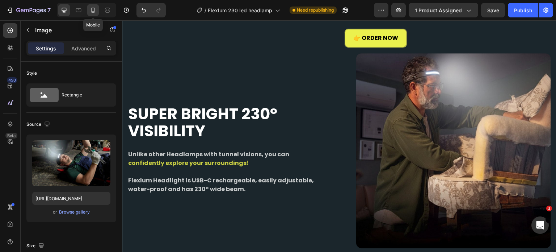
click at [89, 8] on div at bounding box center [93, 10] width 12 height 12
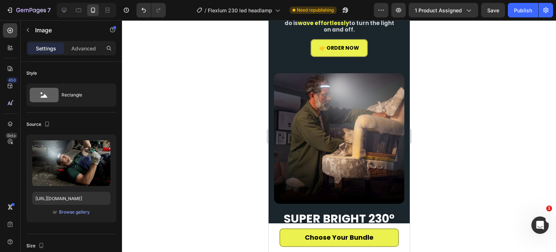
scroll to position [1391, 0]
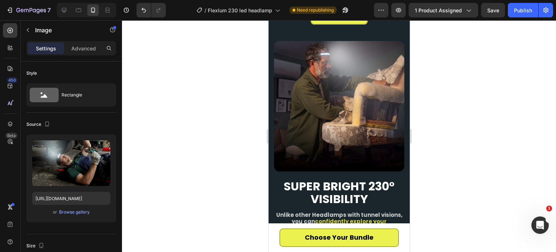
click at [520, 12] on div "Publish" at bounding box center [523, 11] width 18 height 8
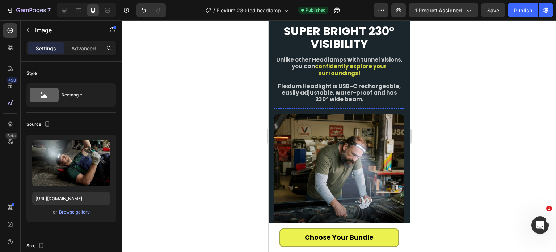
scroll to position [1463, 0]
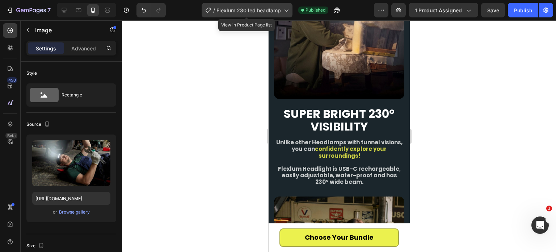
click at [250, 8] on span "Flexlum 230 led headlamp" at bounding box center [248, 11] width 64 height 8
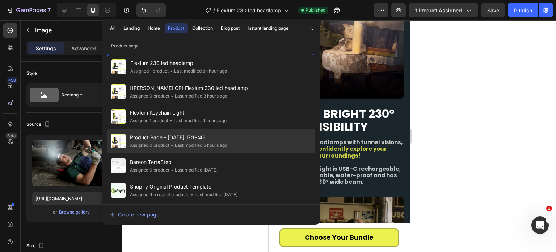
scroll to position [1, 0]
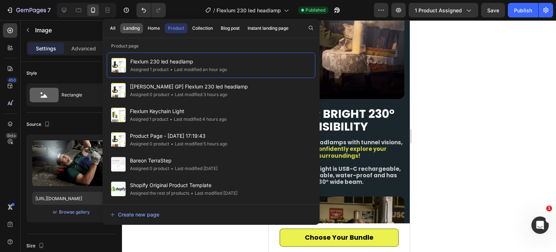
click at [137, 28] on div "Landing" at bounding box center [131, 28] width 16 height 7
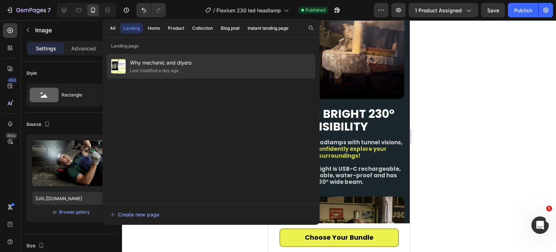
scroll to position [0, 0]
click at [170, 70] on div "Last modified a day ago" at bounding box center [154, 70] width 48 height 7
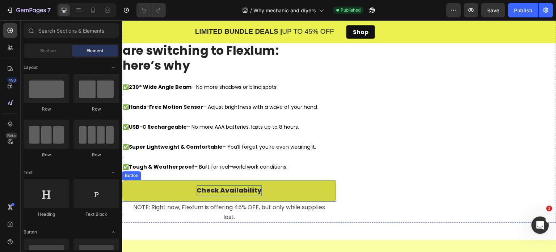
scroll to position [1375, 0]
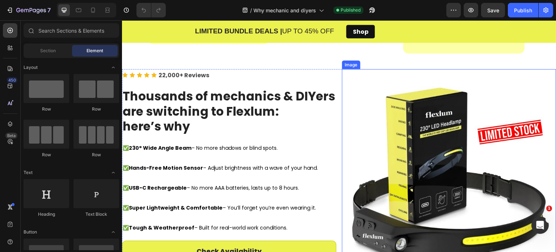
click at [441, 134] on img at bounding box center [449, 178] width 214 height 219
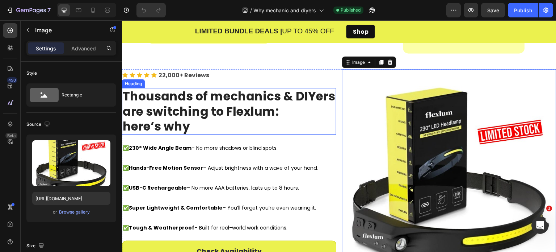
click at [315, 127] on h2 "Thousands of mechanics & DIYers are switching to Flexlum: here’s why" at bounding box center [229, 111] width 214 height 47
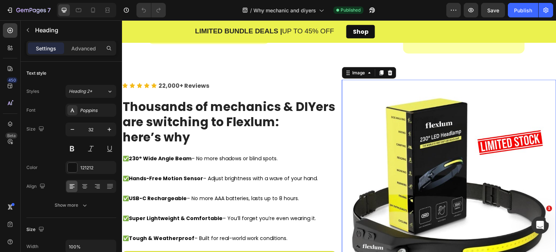
click at [389, 128] on img at bounding box center [449, 189] width 214 height 219
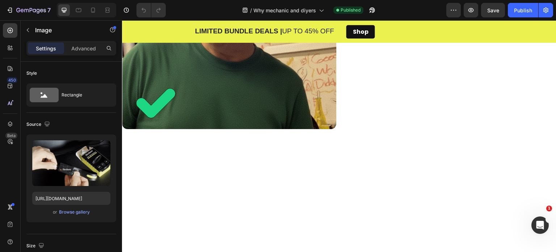
scroll to position [941, 0]
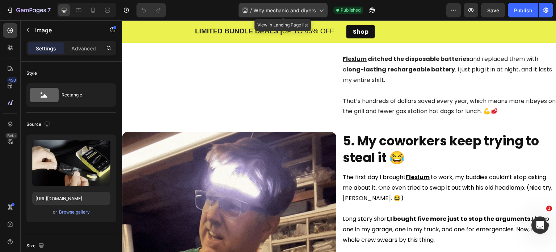
click at [296, 12] on span "Why mechanic and diyers" at bounding box center [284, 11] width 63 height 8
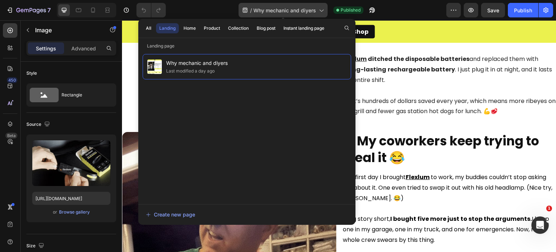
click at [296, 12] on span "Why mechanic and diyers" at bounding box center [284, 11] width 63 height 8
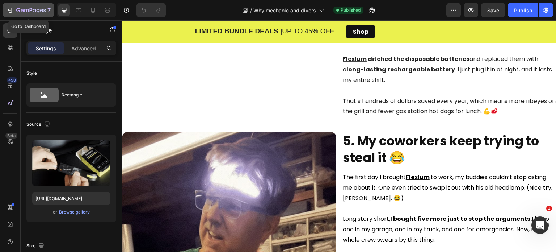
click at [16, 10] on div "7" at bounding box center [28, 10] width 45 height 9
